Goal: Task Accomplishment & Management: Use online tool/utility

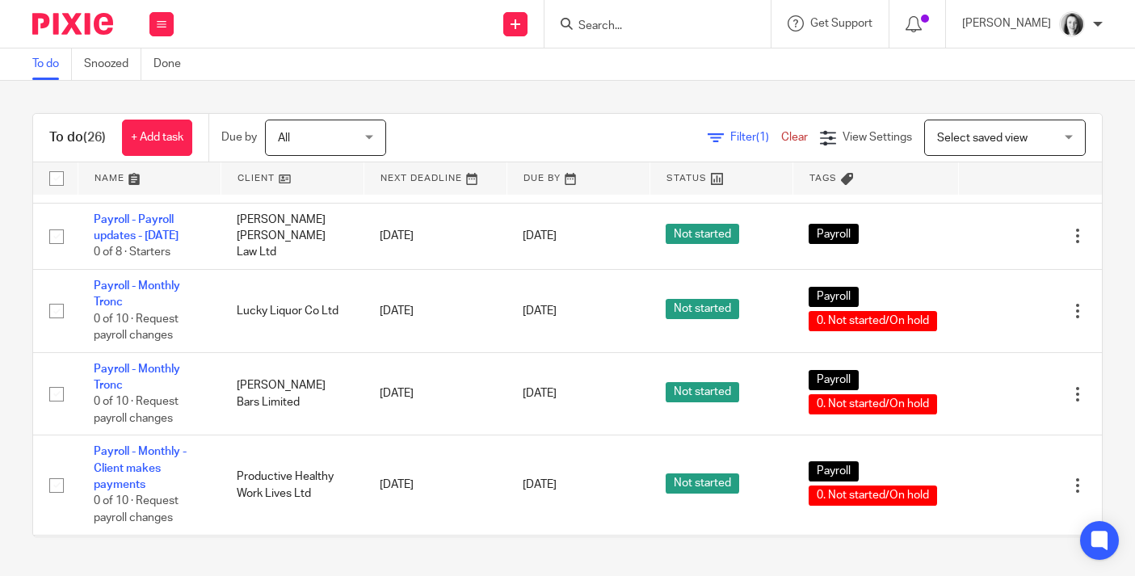
scroll to position [966, 0]
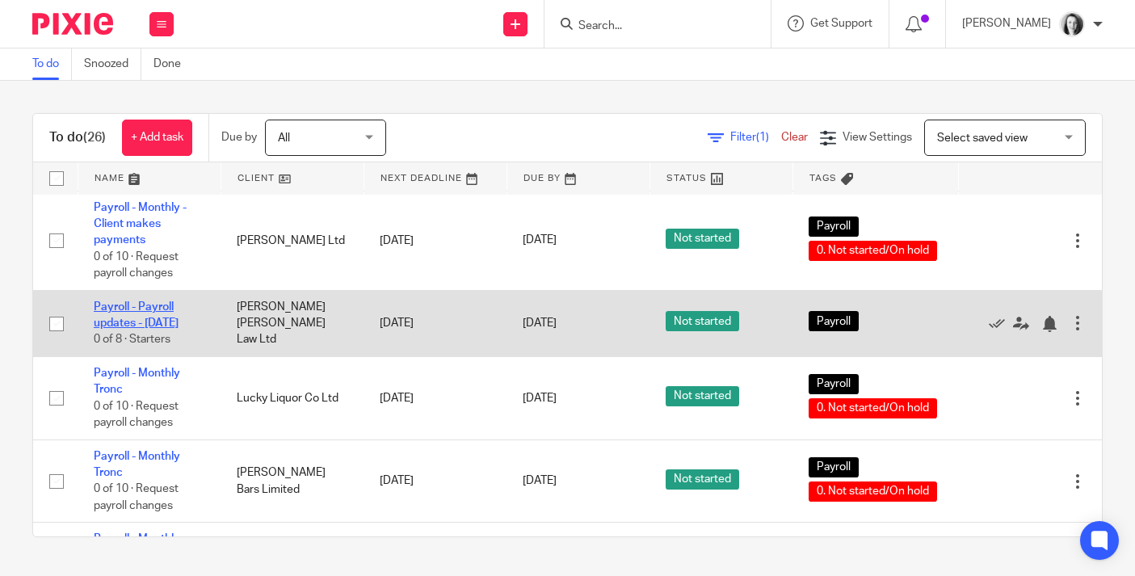
click at [168, 329] on link "Payroll - Payroll updates - [DATE]" at bounding box center [136, 314] width 85 height 27
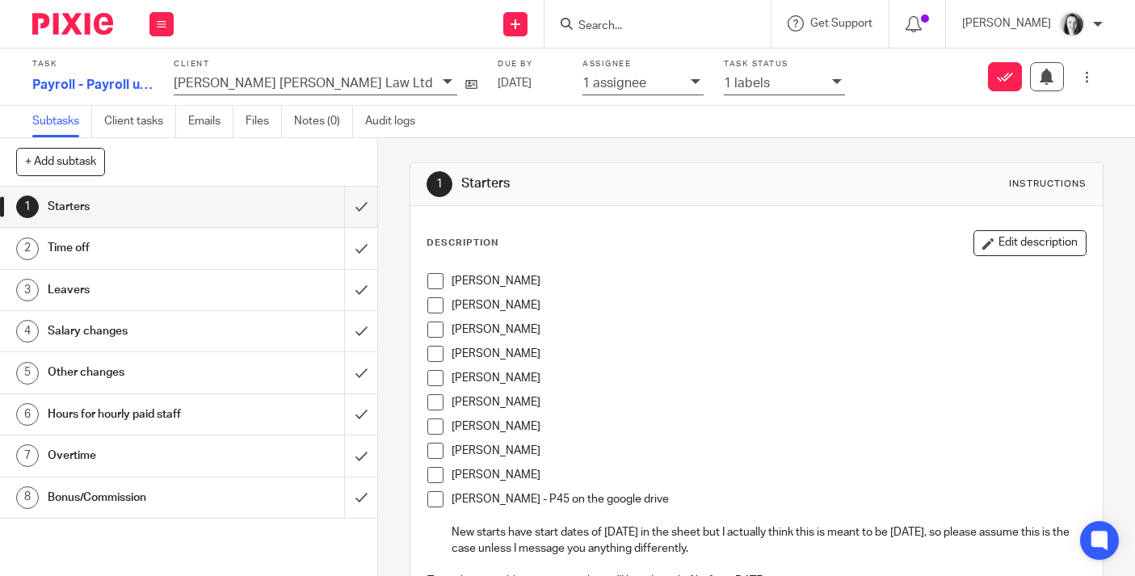
click at [187, 250] on h1 "Time off" at bounding box center [141, 248] width 187 height 24
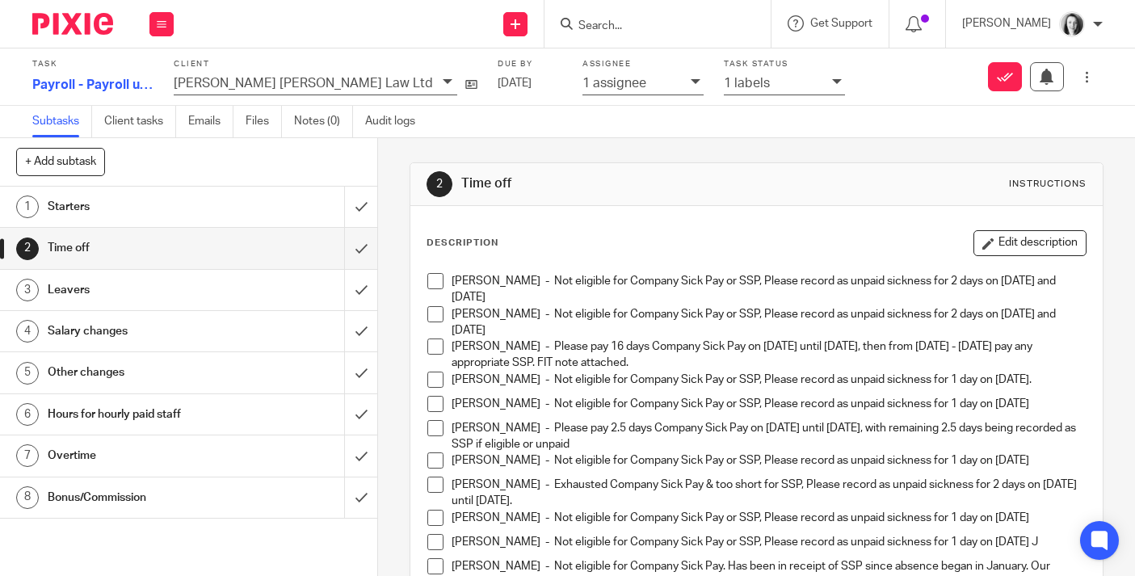
click at [435, 286] on span at bounding box center [435, 281] width 16 height 16
click at [437, 320] on span at bounding box center [435, 314] width 16 height 16
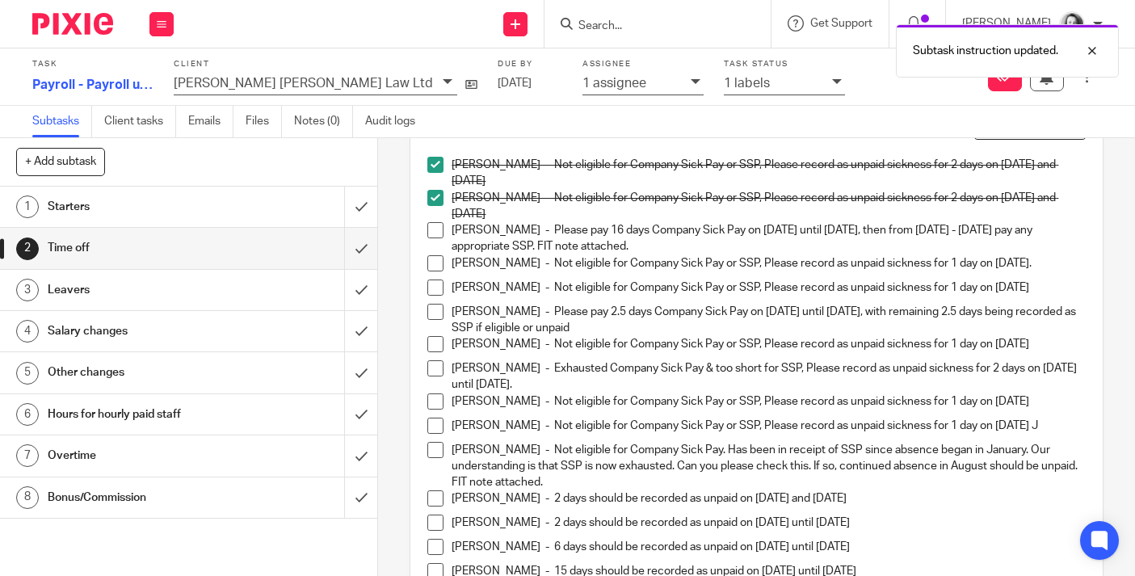
scroll to position [120, 0]
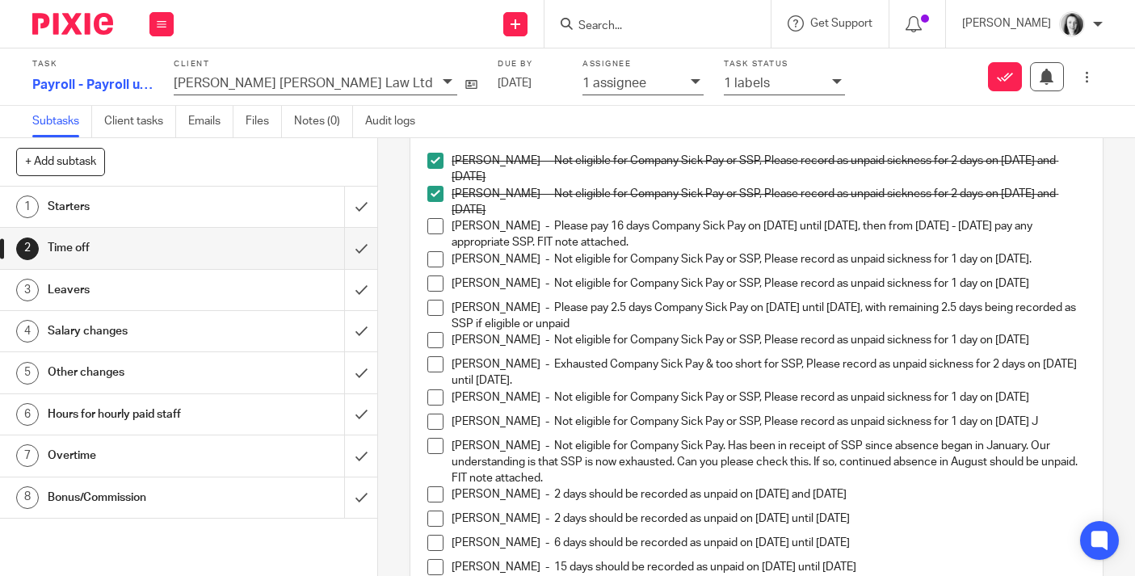
click at [436, 229] on span at bounding box center [435, 226] width 16 height 16
click at [439, 262] on span at bounding box center [435, 259] width 16 height 16
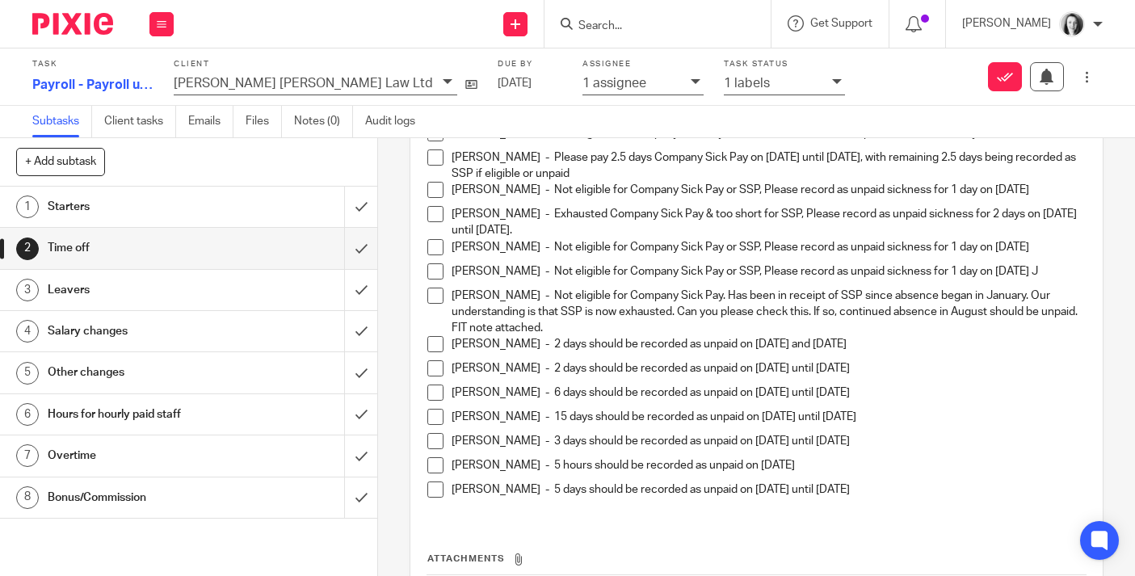
scroll to position [253, 0]
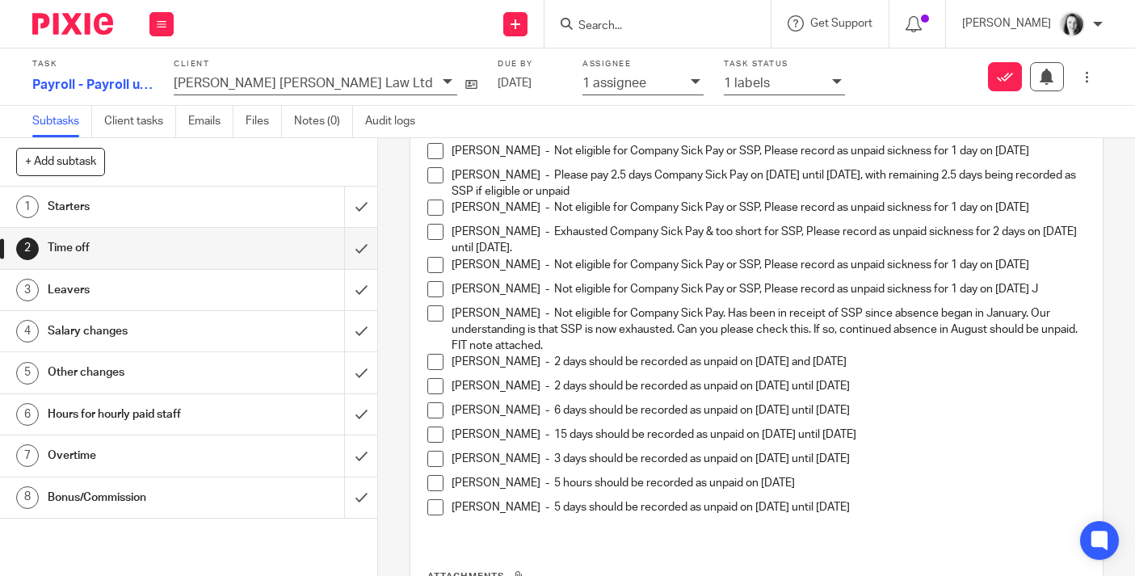
click at [439, 153] on span at bounding box center [435, 151] width 16 height 16
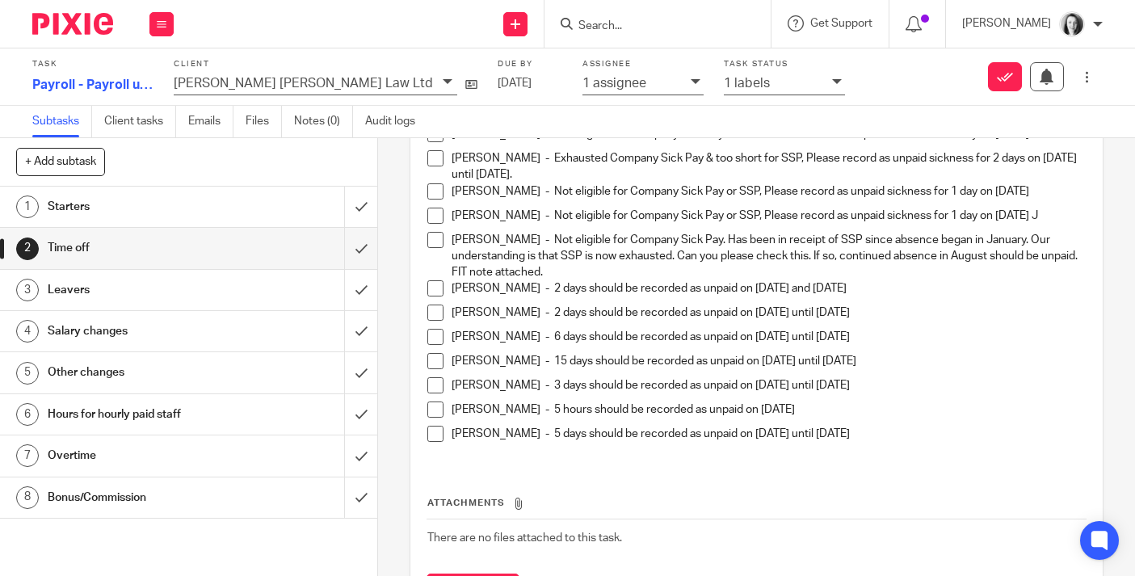
scroll to position [330, 0]
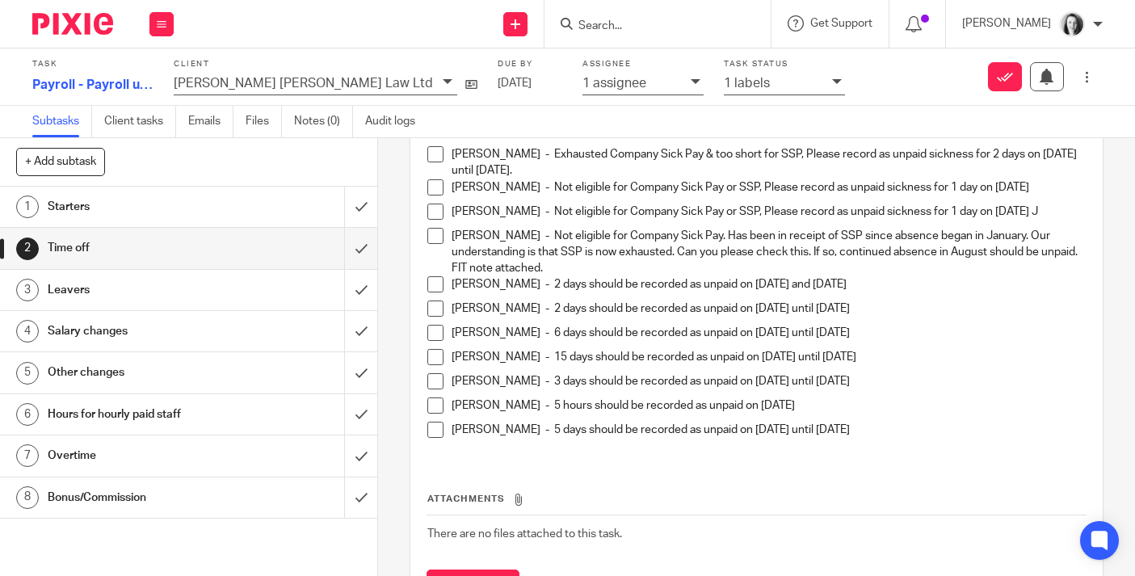
click at [442, 157] on span at bounding box center [435, 154] width 16 height 16
click at [437, 190] on span at bounding box center [435, 187] width 16 height 16
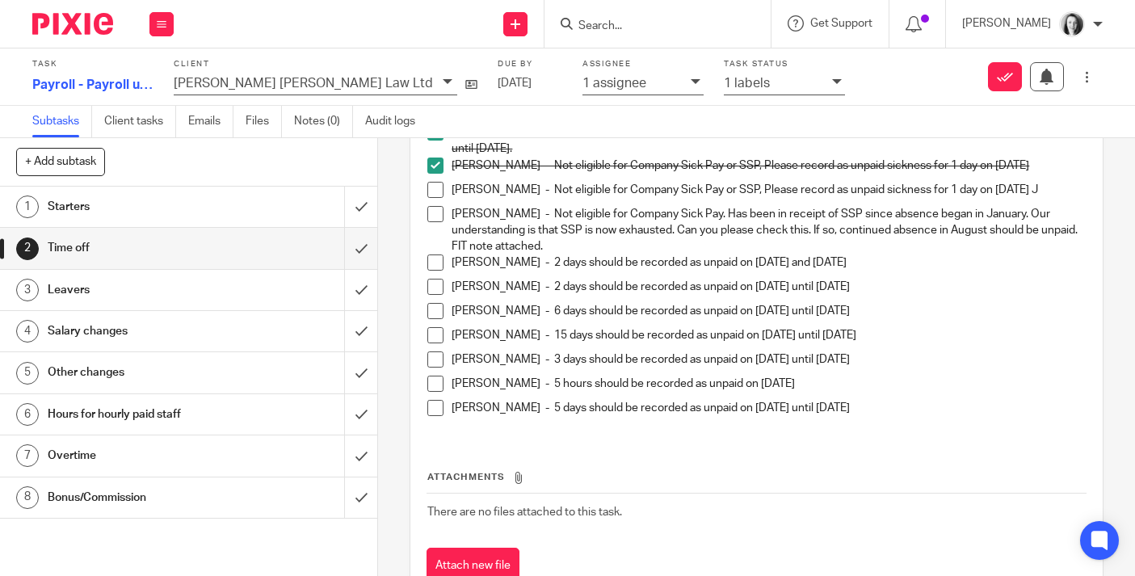
scroll to position [353, 0]
click at [436, 192] on span at bounding box center [435, 189] width 16 height 16
click at [557, 251] on p "[PERSON_NAME] - Not eligible for Company Sick Pay. Has been in receipt of SSP s…" at bounding box center [769, 229] width 634 height 49
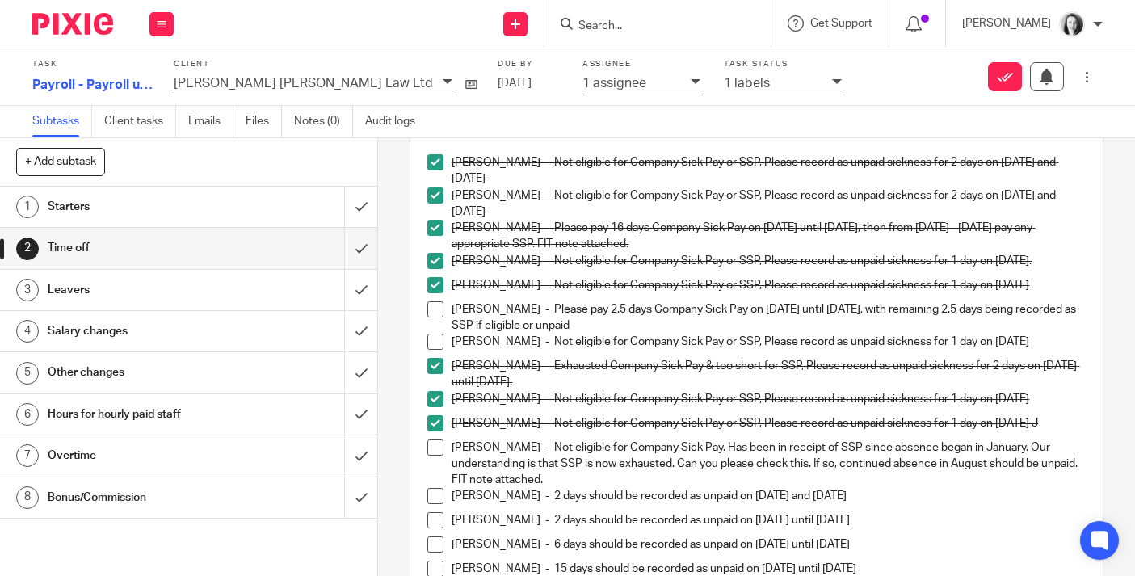
scroll to position [0, 0]
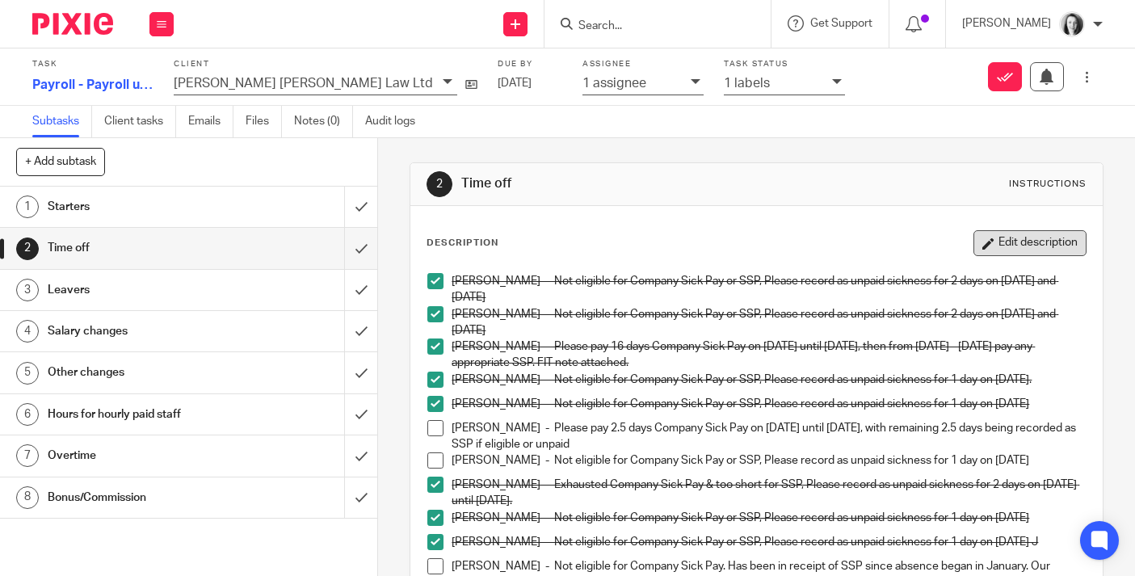
click at [1022, 245] on button "Edit description" at bounding box center [1029, 243] width 113 height 26
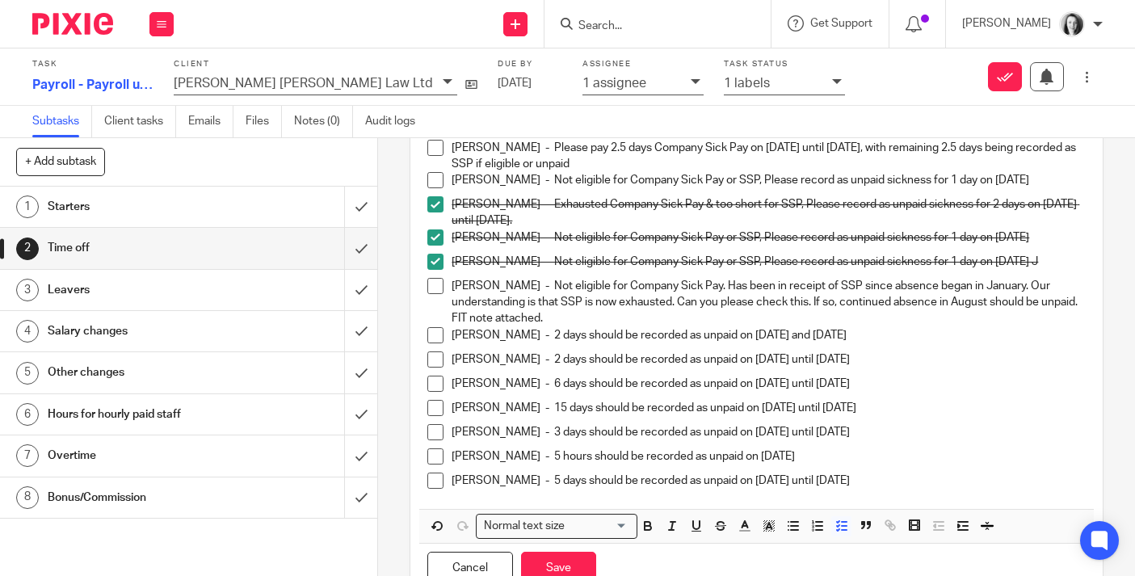
scroll to position [295, 0]
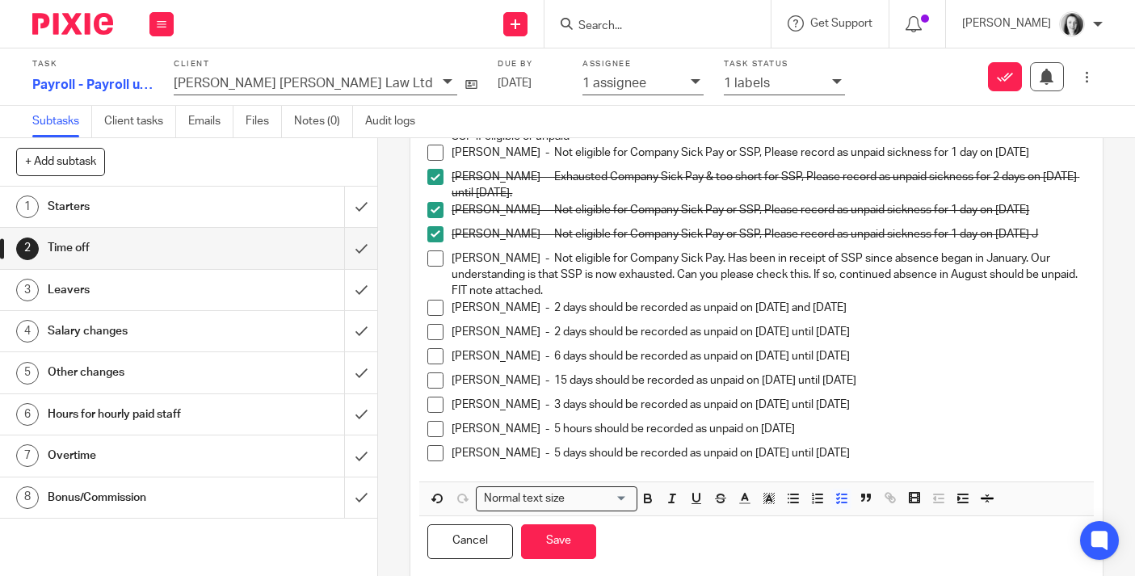
click at [548, 292] on p "[PERSON_NAME] - Not eligible for Company Sick Pay. Has been in receipt of SSP s…" at bounding box center [769, 274] width 634 height 49
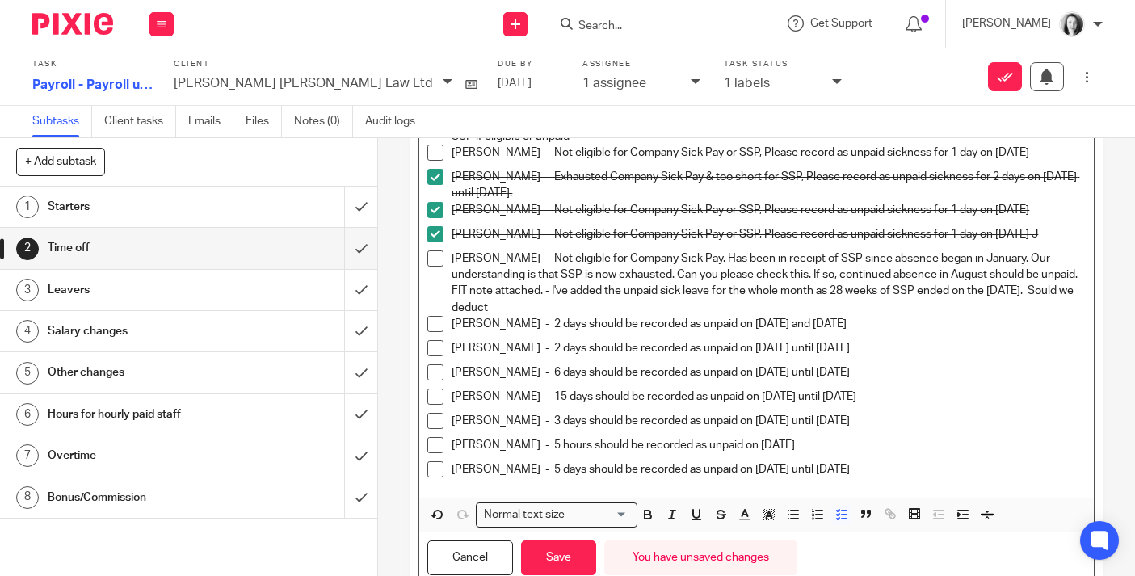
click at [1050, 294] on p "[PERSON_NAME] - Not eligible for Company Sick Pay. Has been in receipt of SSP s…" at bounding box center [769, 282] width 634 height 65
click at [538, 310] on p "[PERSON_NAME] - Not eligible for Company Sick Pay. Has been in receipt of SSP s…" at bounding box center [769, 282] width 634 height 65
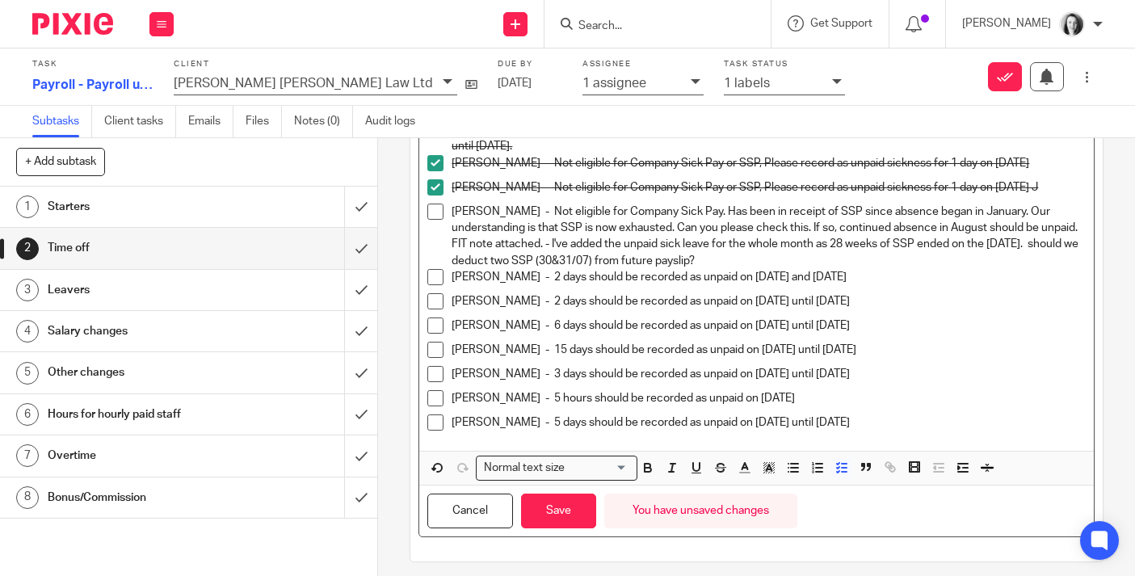
scroll to position [352, 0]
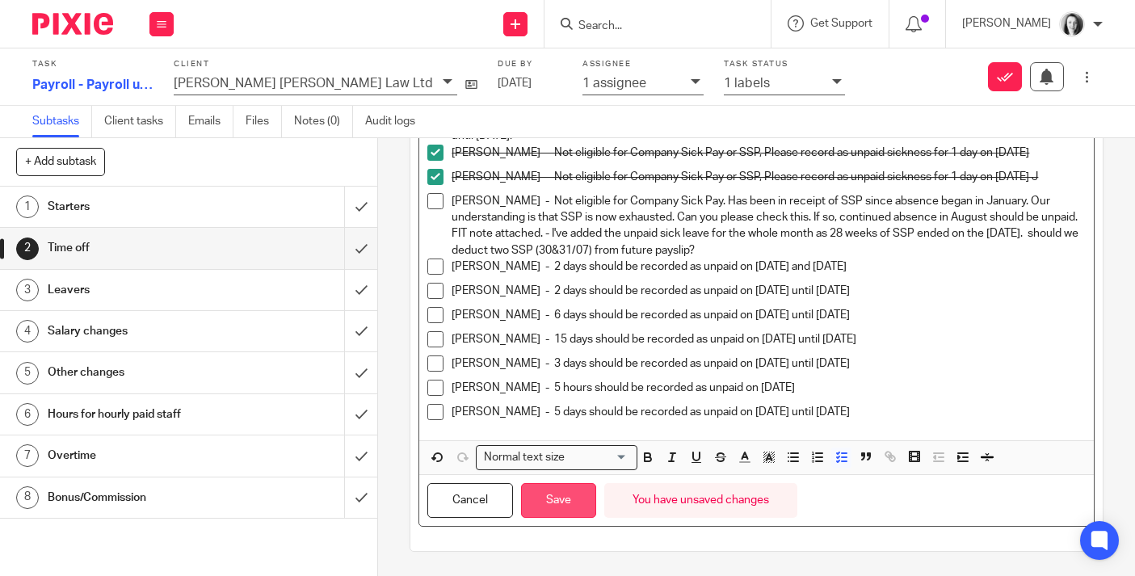
click at [568, 502] on button "Save" at bounding box center [558, 500] width 75 height 35
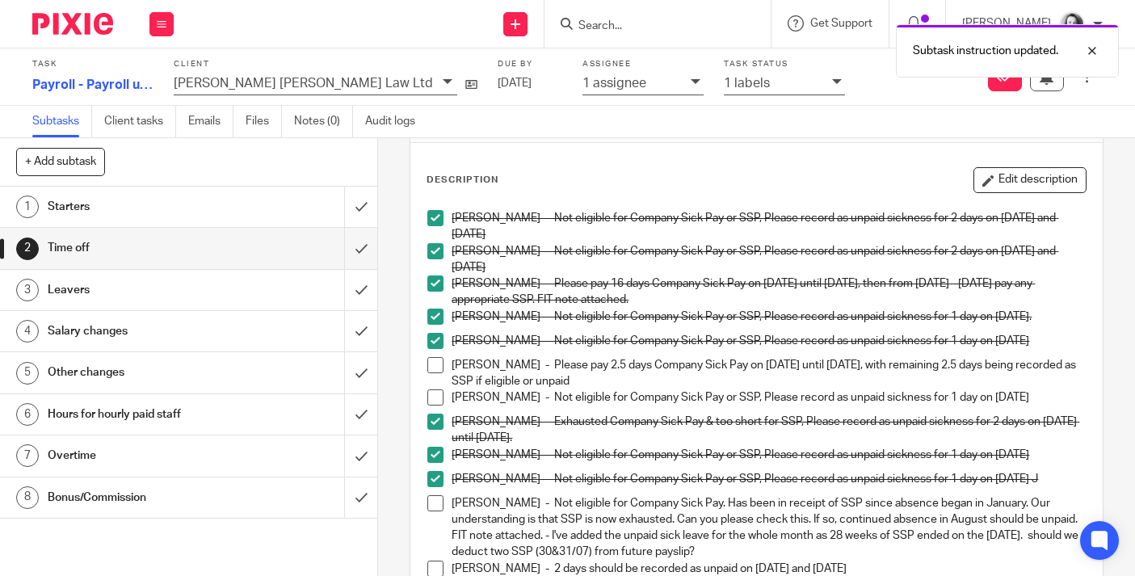
scroll to position [0, 0]
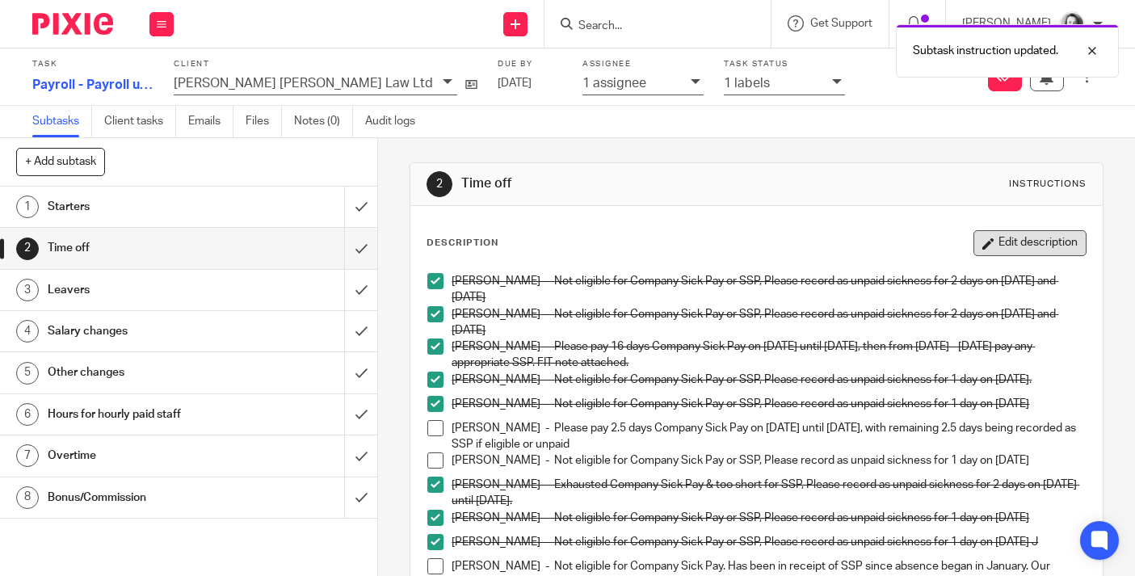
click at [1037, 244] on button "Edit description" at bounding box center [1029, 243] width 113 height 26
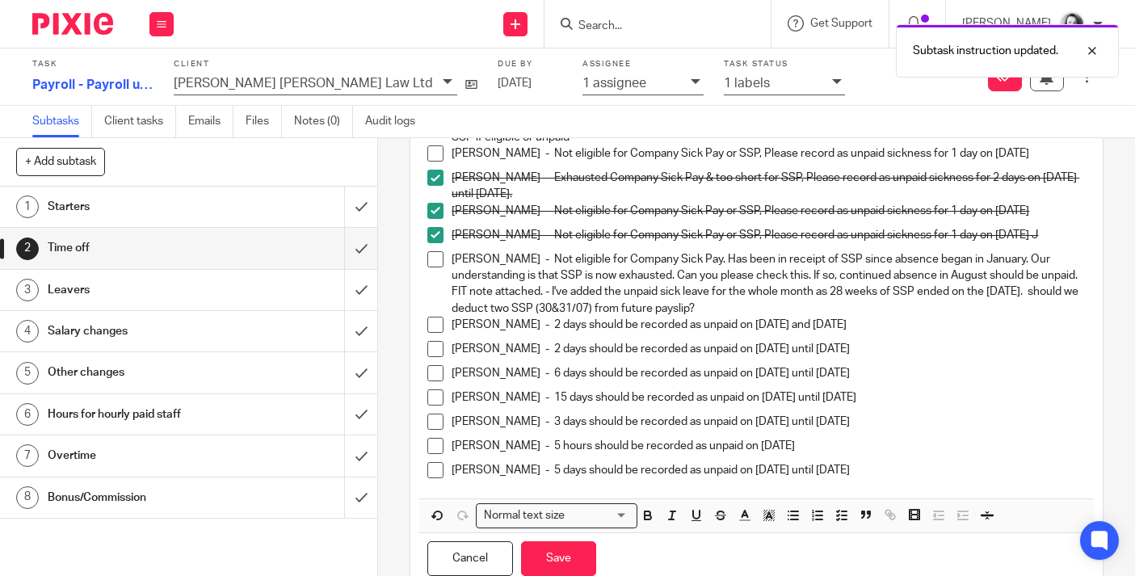
scroll to position [311, 0]
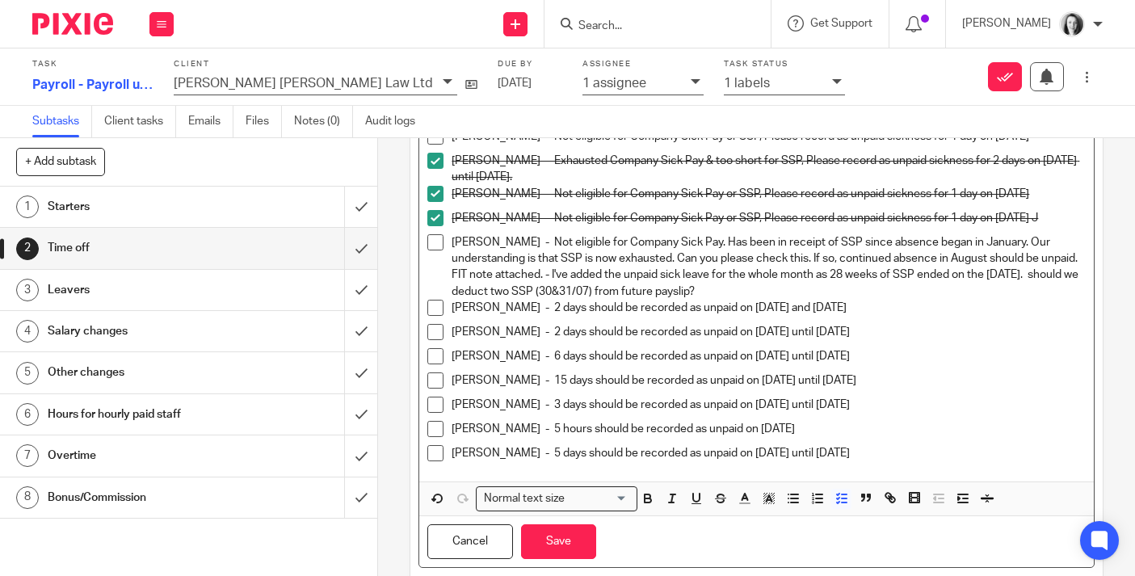
drag, startPoint x: 552, startPoint y: 275, endPoint x: 723, endPoint y: 295, distance: 172.3
click at [724, 294] on p "[PERSON_NAME] - Not eligible for Company Sick Pay. Has been in receipt of SSP s…" at bounding box center [769, 266] width 634 height 65
click at [746, 501] on icon "button" at bounding box center [745, 498] width 15 height 15
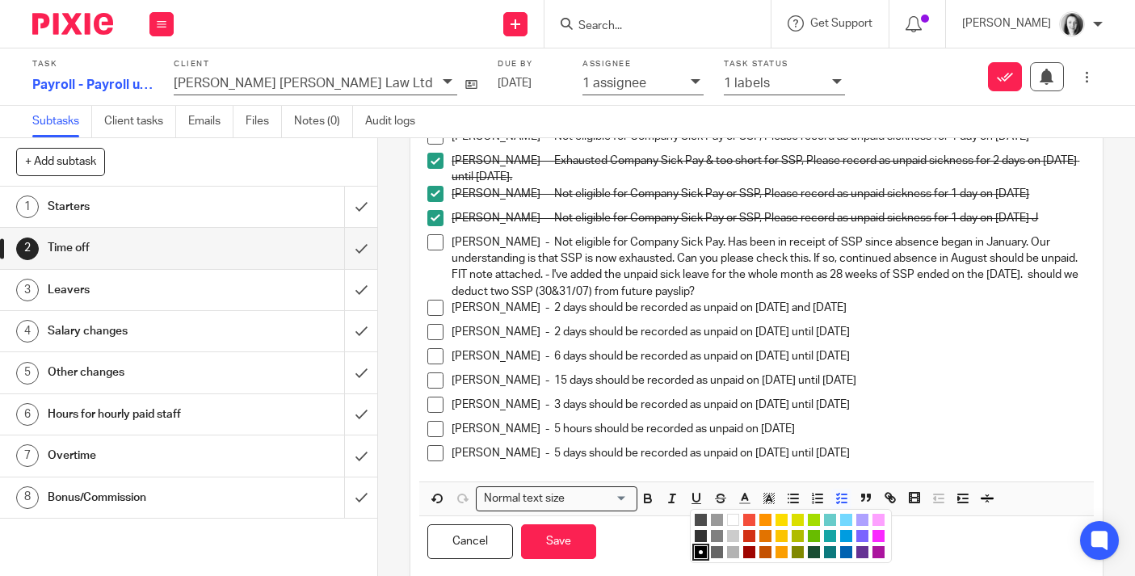
click at [880, 552] on li "color:#AB149E" at bounding box center [878, 552] width 12 height 12
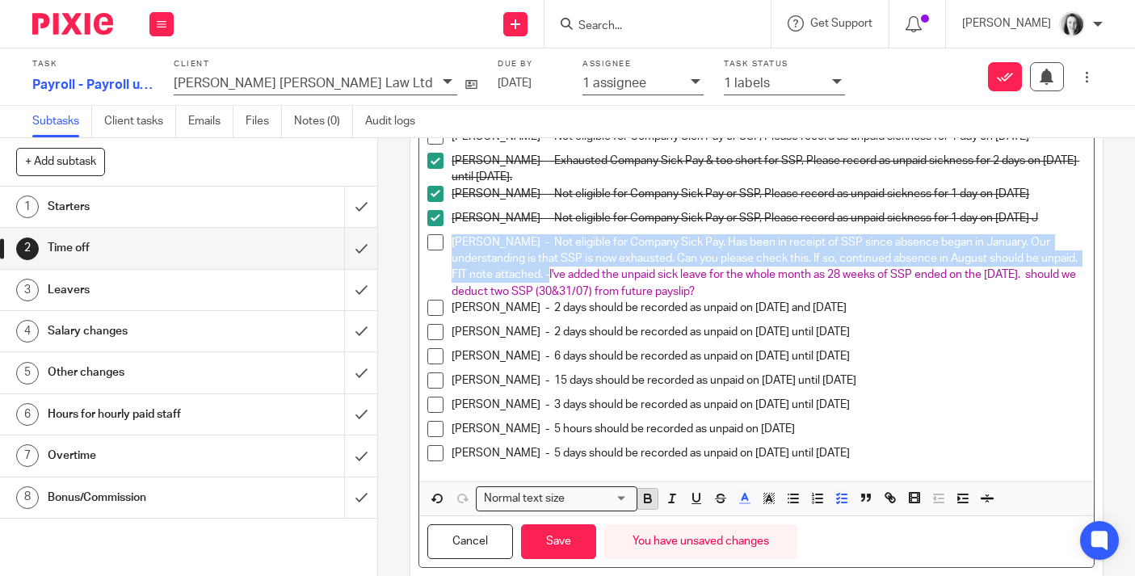
click at [645, 501] on icon "button" at bounding box center [648, 498] width 15 height 15
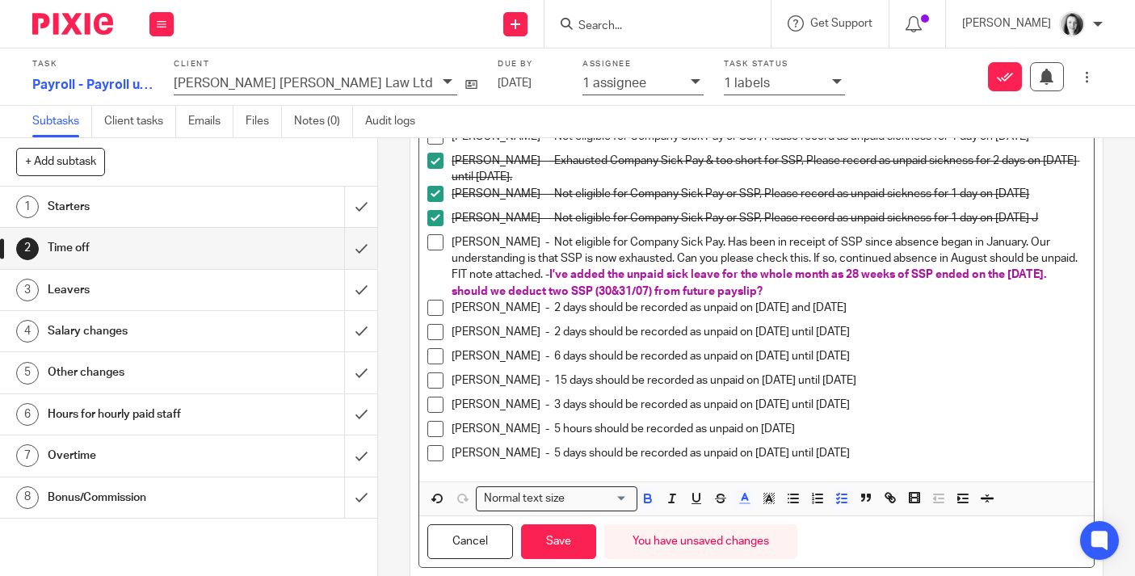
click at [987, 402] on p "[PERSON_NAME] - 3 days should be recorded as unpaid on [DATE] until [DATE]" at bounding box center [769, 405] width 634 height 16
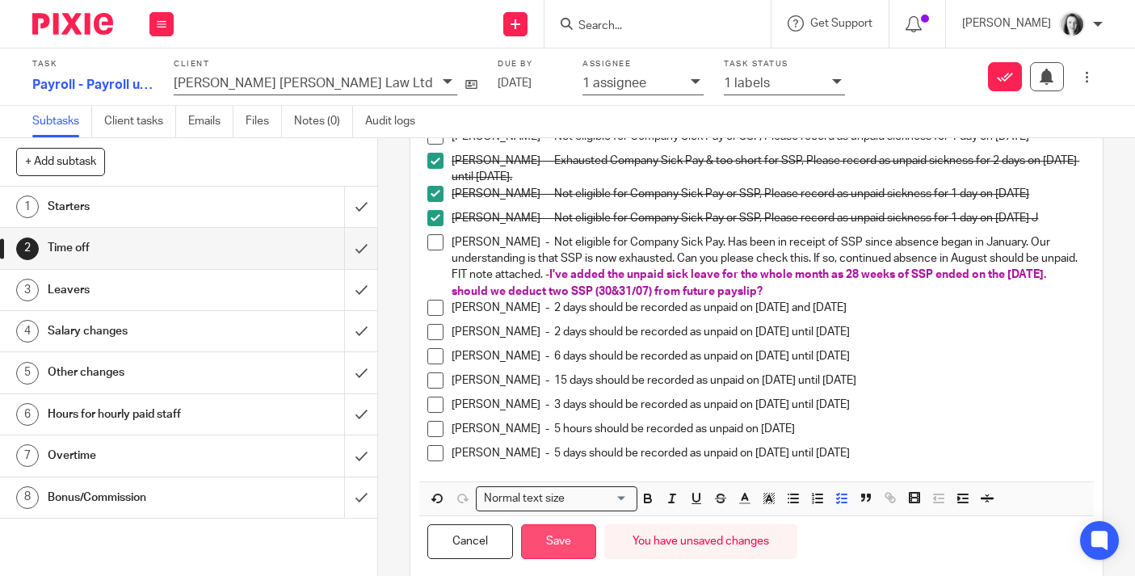
click at [554, 534] on button "Save" at bounding box center [558, 541] width 75 height 35
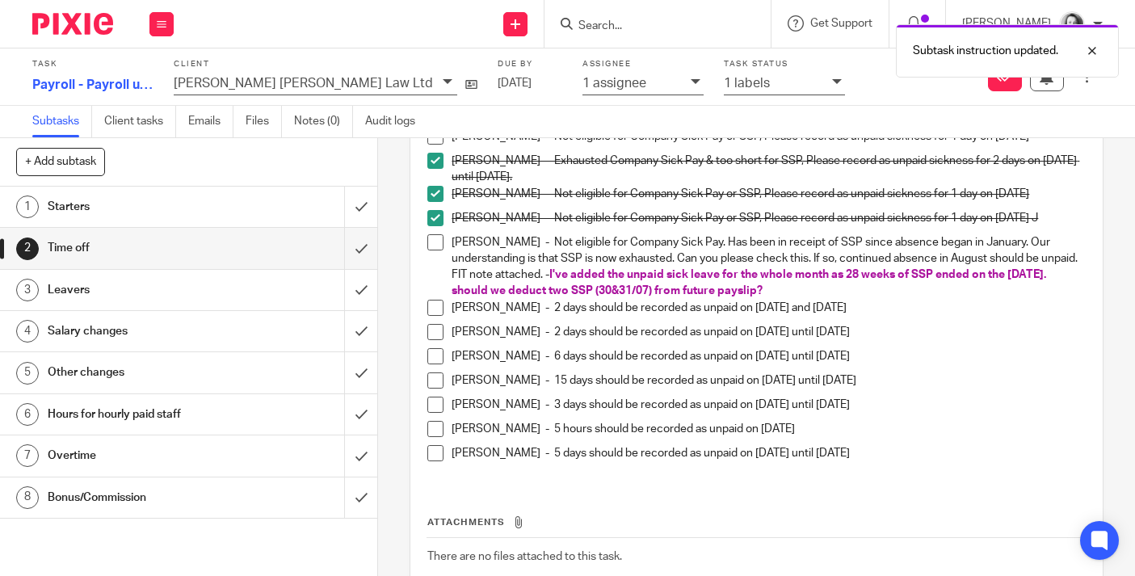
click at [438, 308] on span at bounding box center [435, 308] width 16 height 16
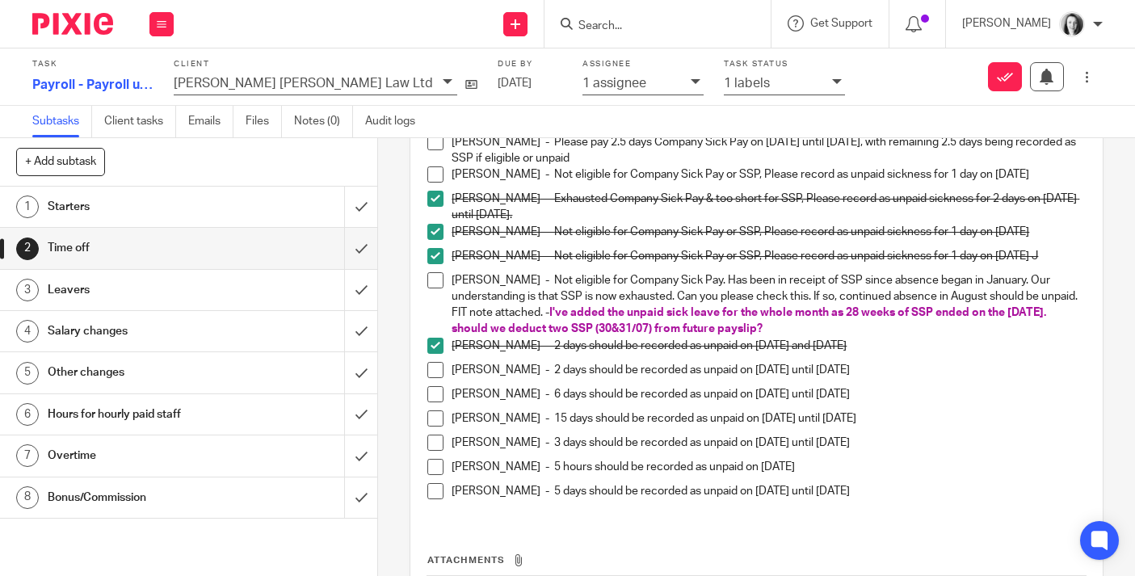
scroll to position [289, 0]
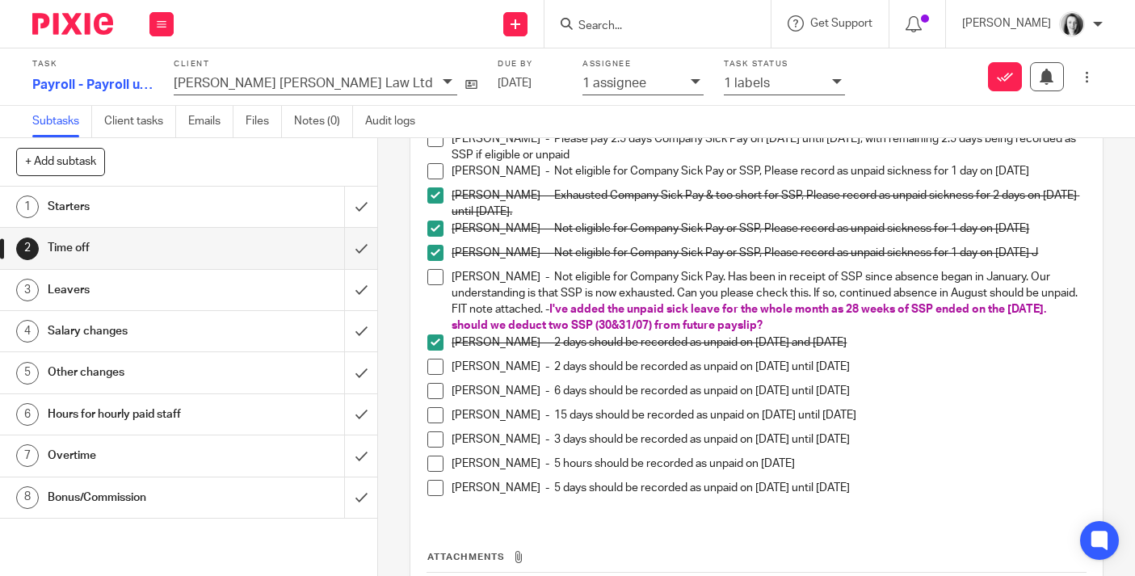
click at [439, 370] on span at bounding box center [435, 367] width 16 height 16
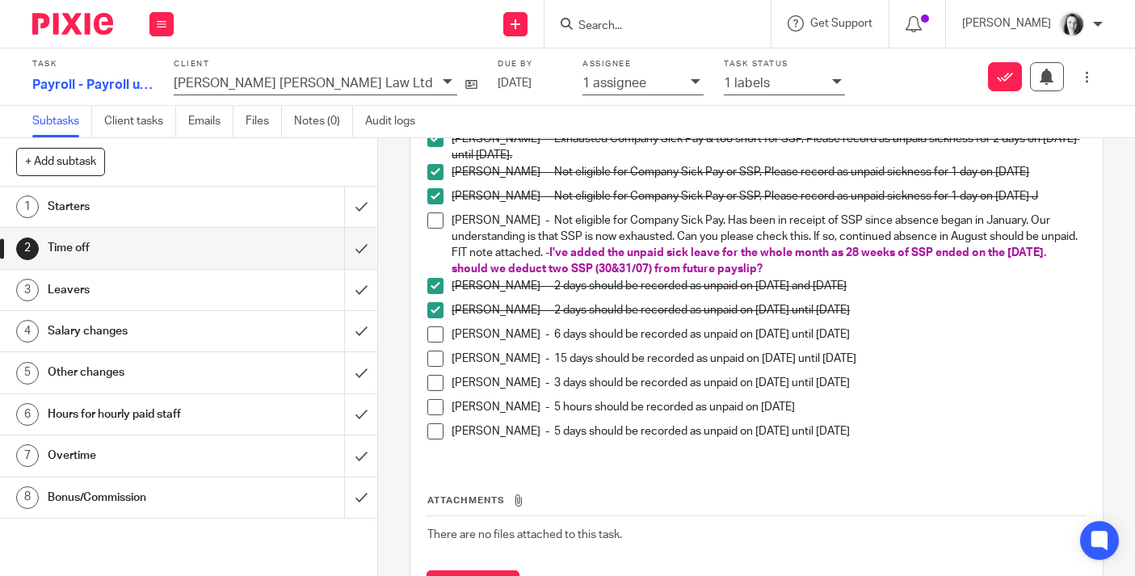
scroll to position [347, 0]
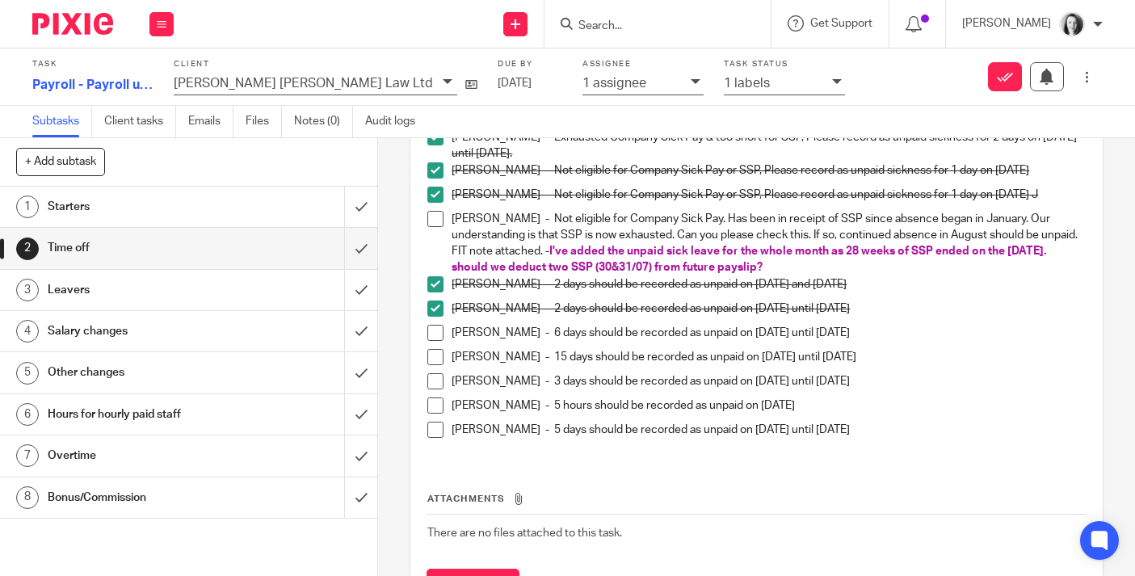
click at [436, 334] on span at bounding box center [435, 333] width 16 height 16
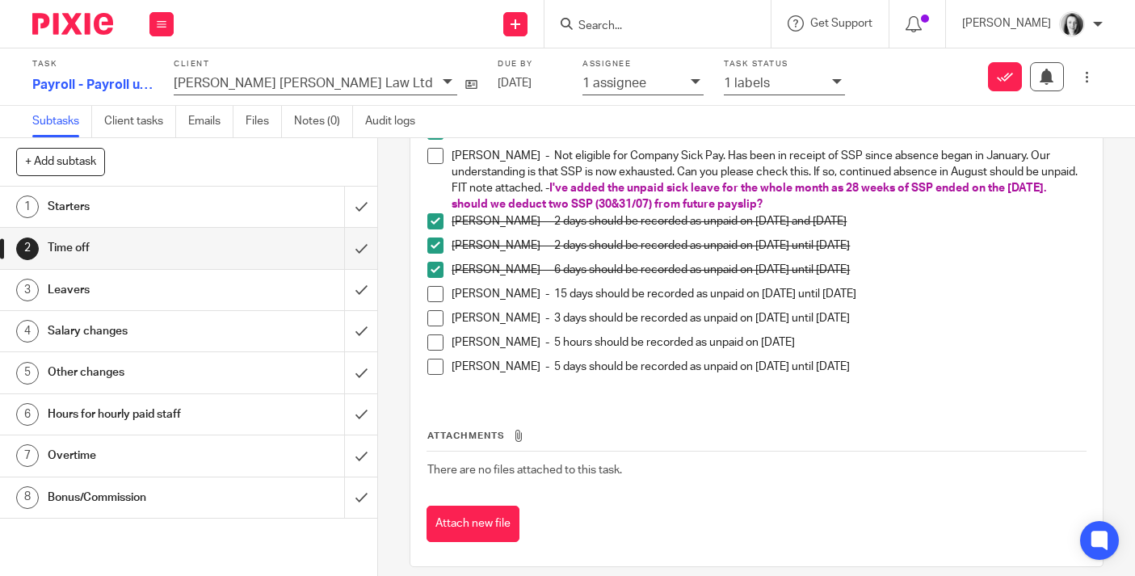
scroll to position [414, 0]
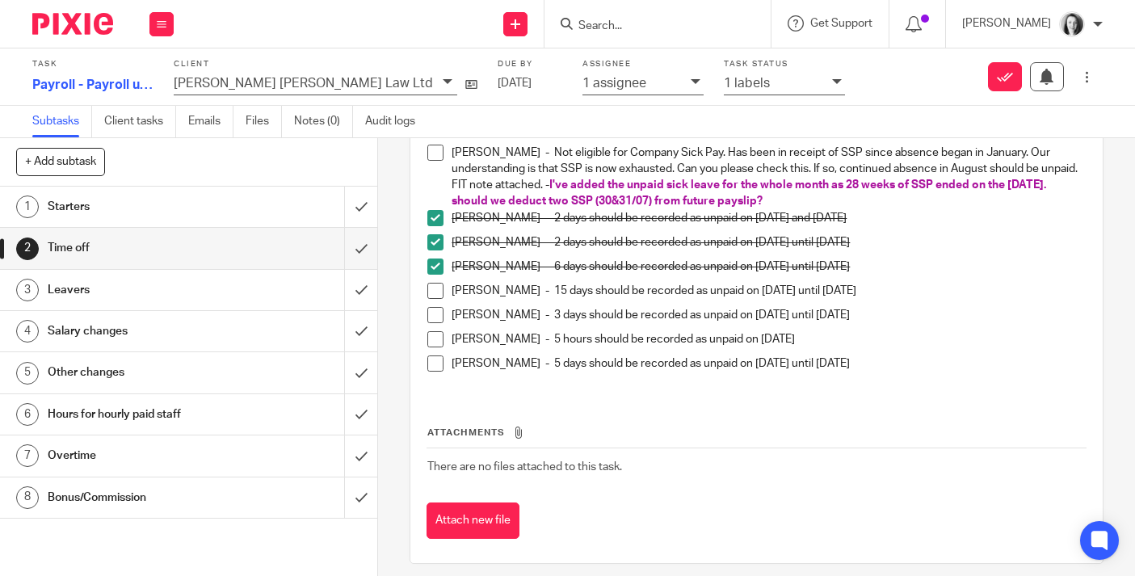
click at [439, 296] on span at bounding box center [435, 291] width 16 height 16
click at [437, 317] on span at bounding box center [435, 315] width 16 height 16
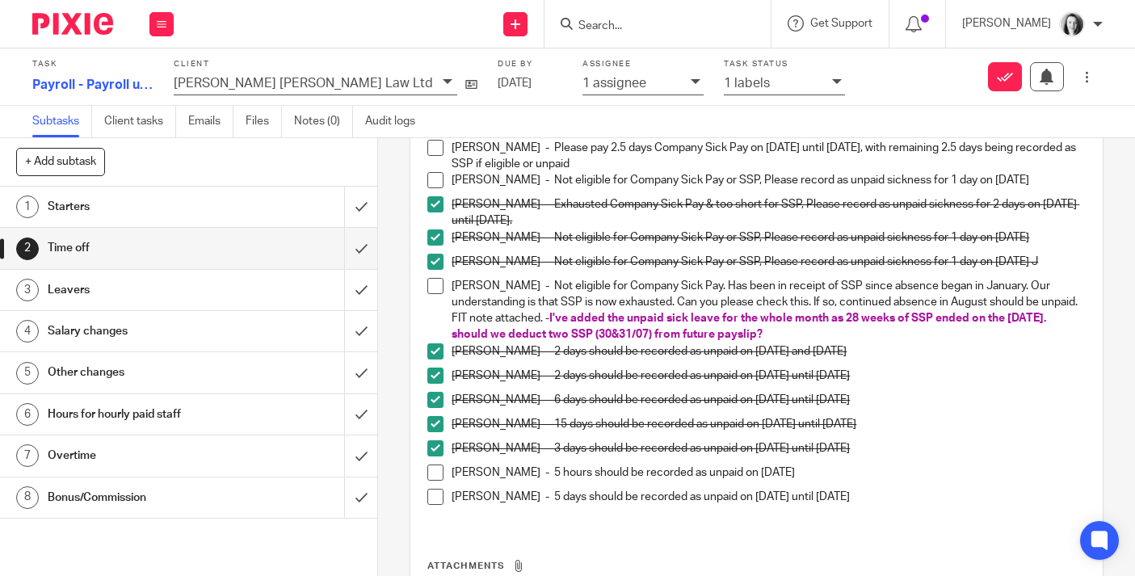
scroll to position [0, 0]
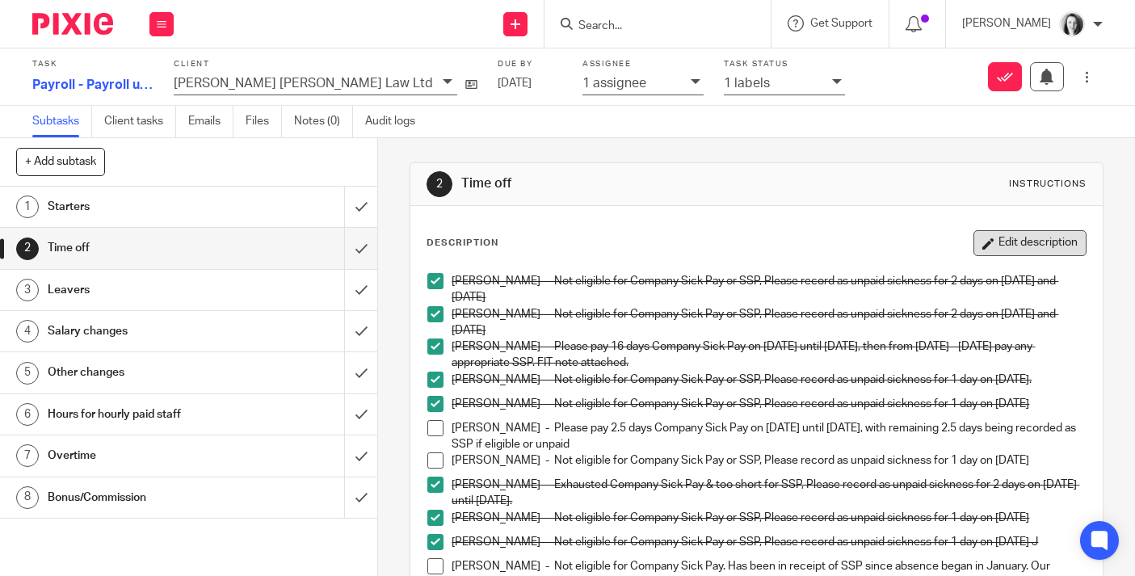
click at [1027, 243] on button "Edit description" at bounding box center [1029, 243] width 113 height 26
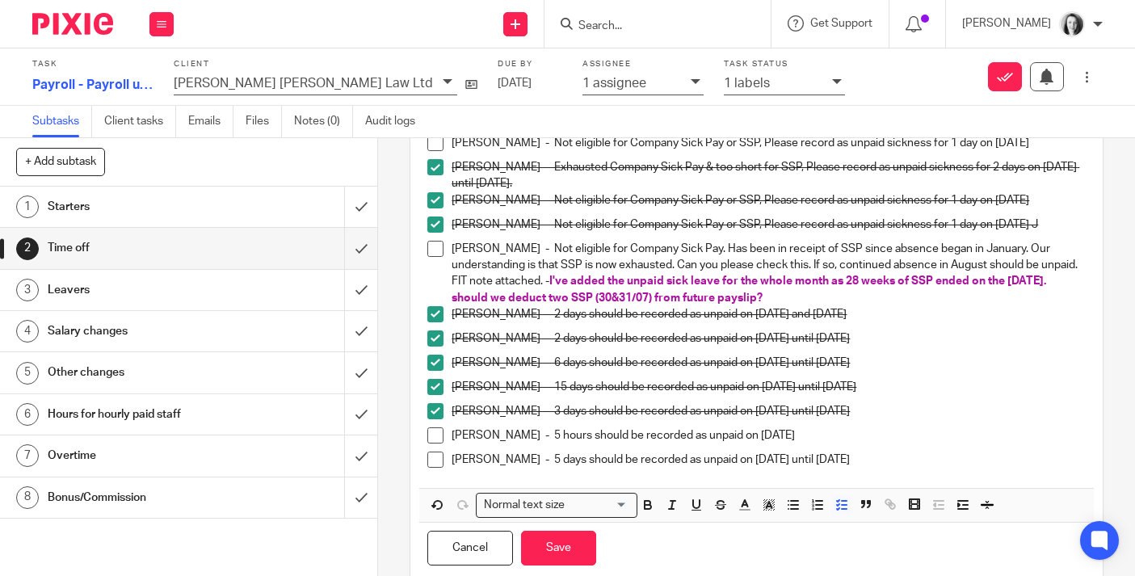
scroll to position [352, 0]
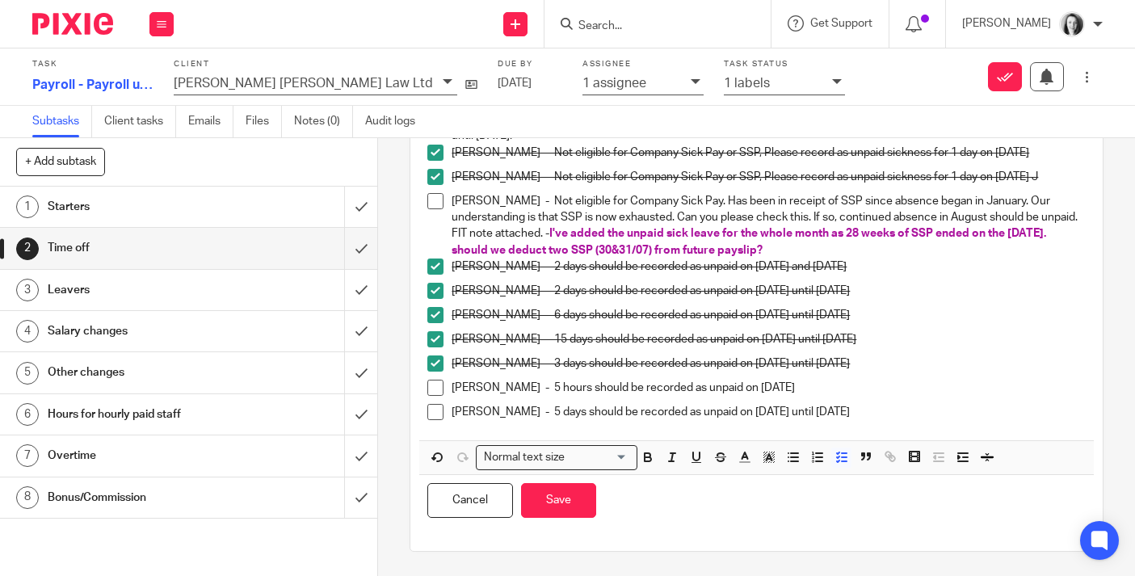
click at [869, 387] on p "[PERSON_NAME] - 5 hours should be recorded as unpaid on [DATE]" at bounding box center [769, 388] width 634 height 16
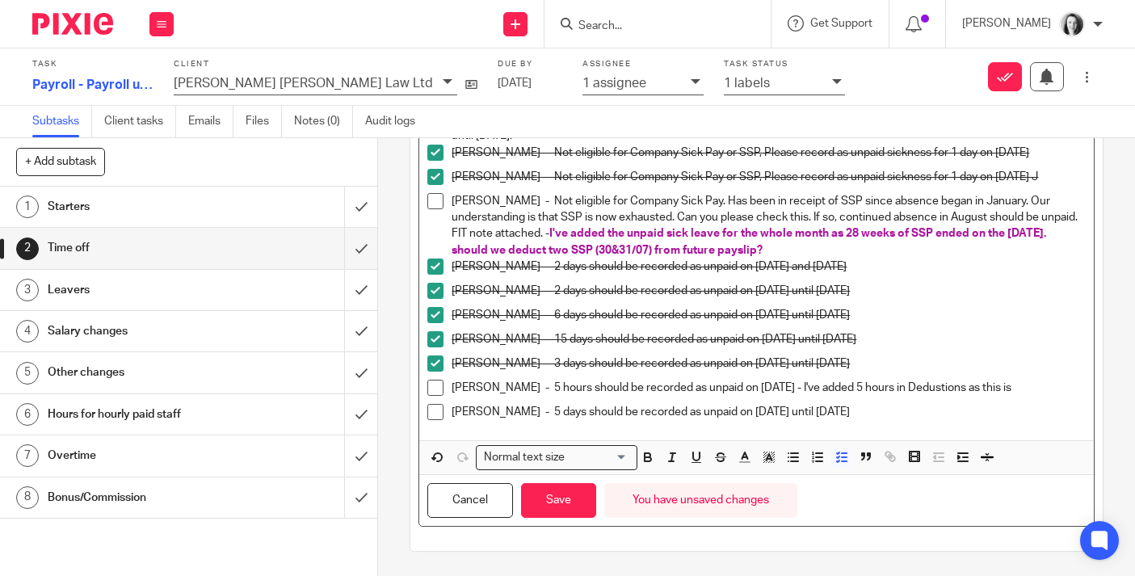
click at [973, 390] on p "[PERSON_NAME] - 5 hours should be recorded as unpaid on [DATE] - I've added 5 h…" at bounding box center [769, 388] width 634 height 16
click at [1061, 394] on p "[PERSON_NAME] - 5 hours should be recorded as unpaid on [DATE] - I've added 5 h…" at bounding box center [769, 388] width 634 height 16
drag, startPoint x: 833, startPoint y: 386, endPoint x: 1012, endPoint y: 393, distance: 179.4
click at [1013, 394] on p "[PERSON_NAME] - 5 hours should be recorded as unpaid on [DATE] - I've added 5 h…" at bounding box center [769, 388] width 634 height 16
click at [746, 460] on icon "button" at bounding box center [745, 457] width 15 height 15
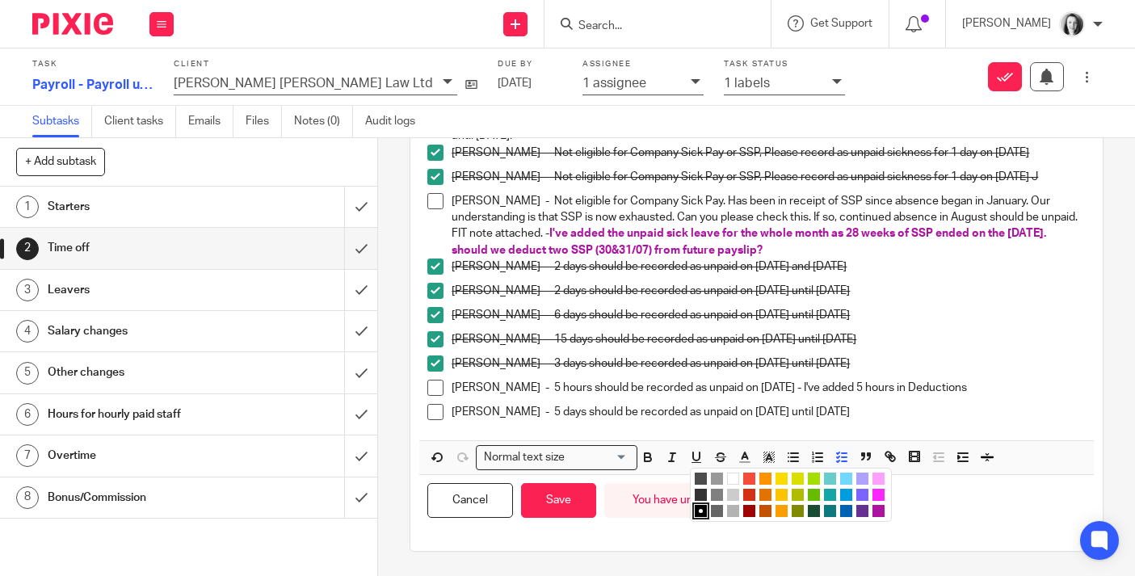
click at [879, 510] on li "color:#AB149E" at bounding box center [878, 511] width 12 height 12
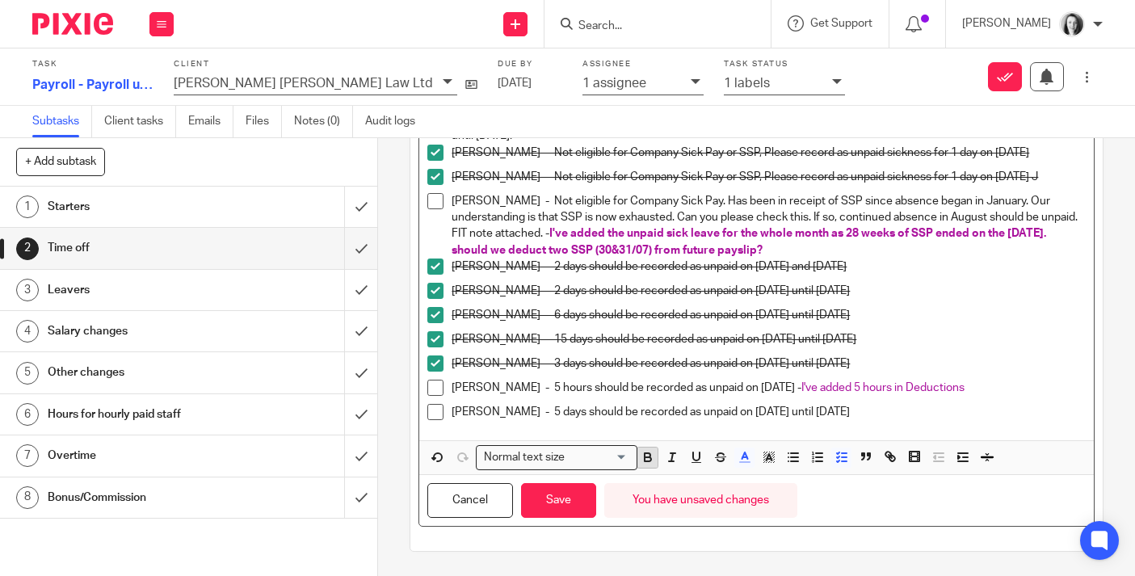
click at [644, 451] on icon "button" at bounding box center [648, 457] width 15 height 15
click at [546, 510] on button "Save" at bounding box center [558, 500] width 75 height 35
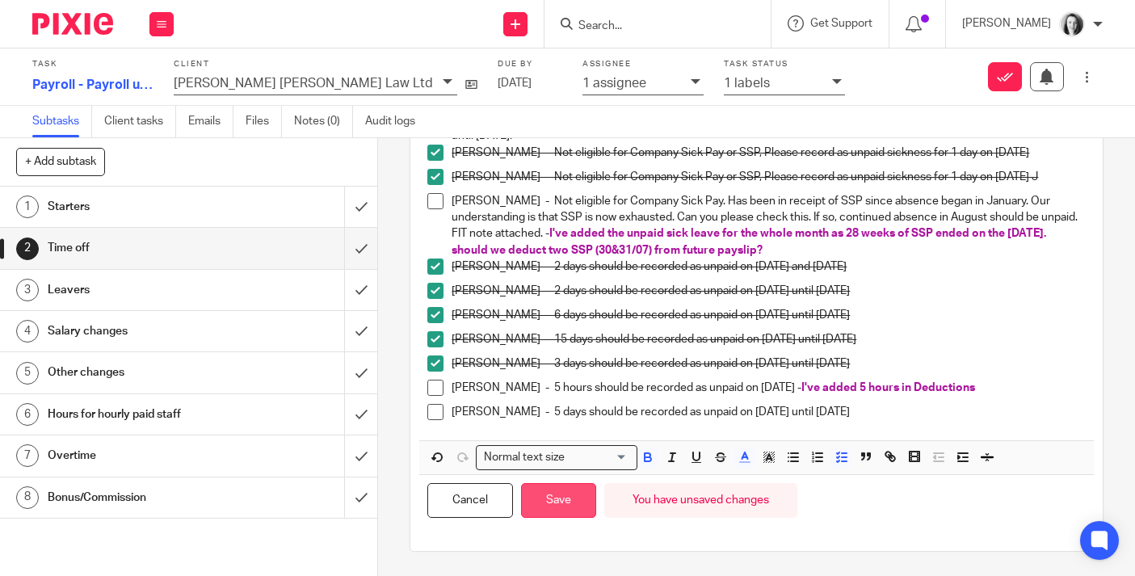
scroll to position [365, 0]
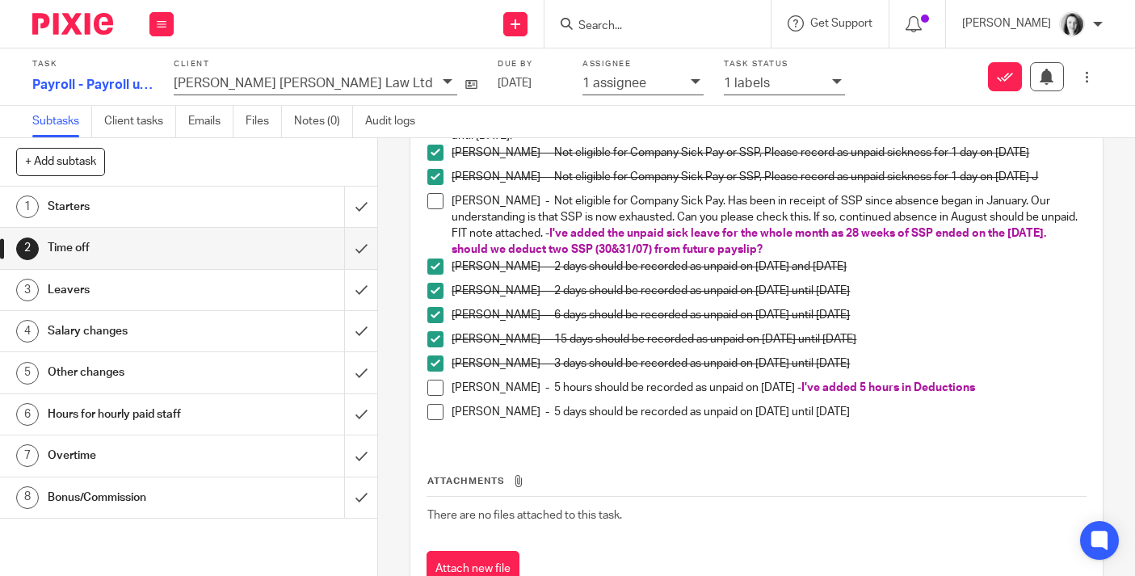
click at [440, 410] on span at bounding box center [435, 412] width 16 height 16
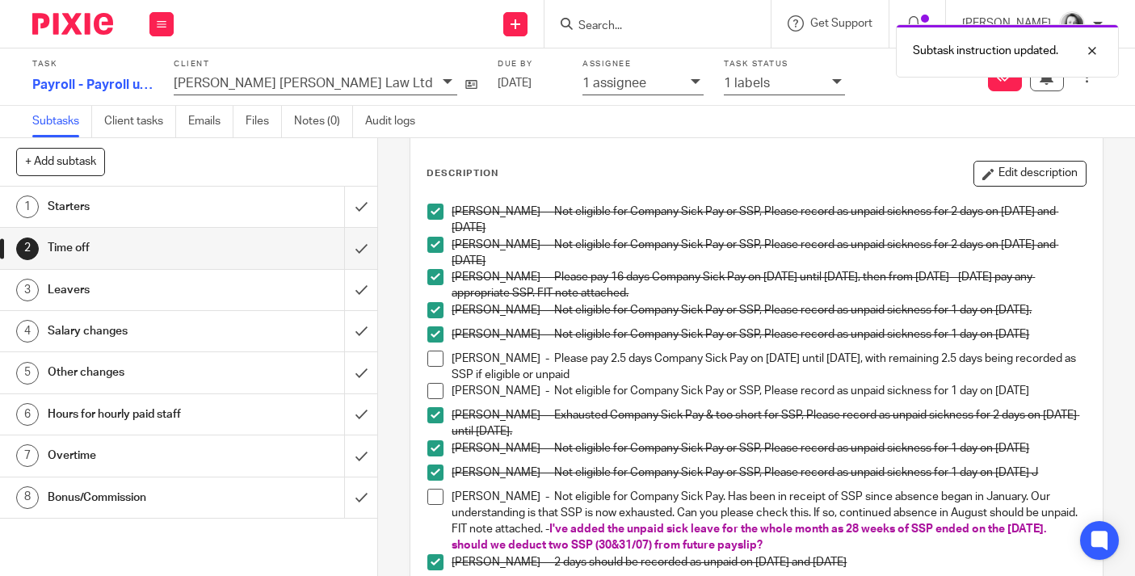
scroll to position [0, 0]
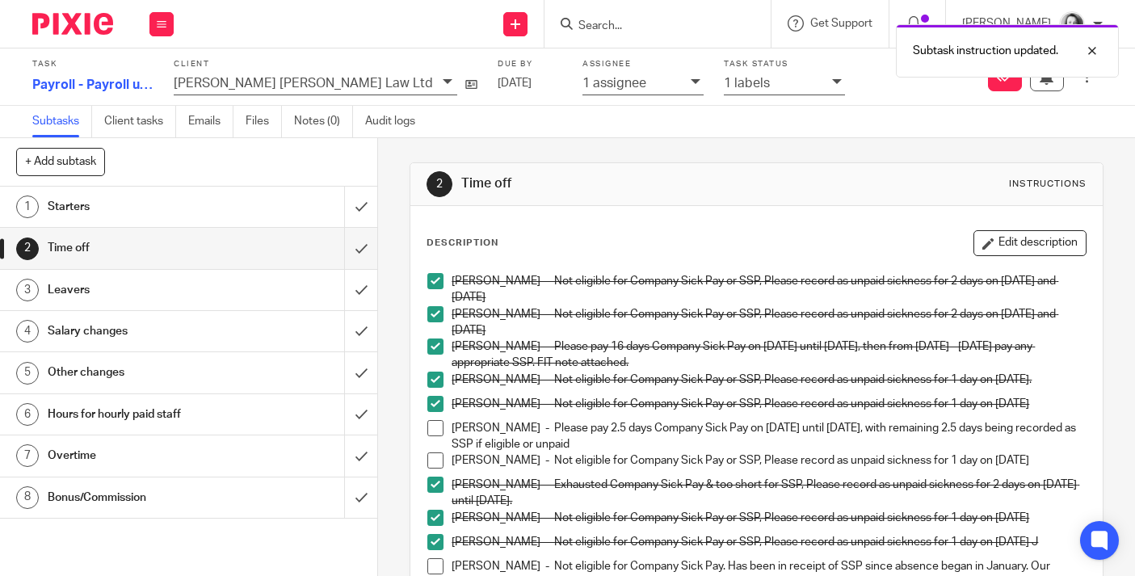
click at [194, 298] on h1 "Leavers" at bounding box center [141, 290] width 187 height 24
